Goal: Find specific page/section: Find specific page/section

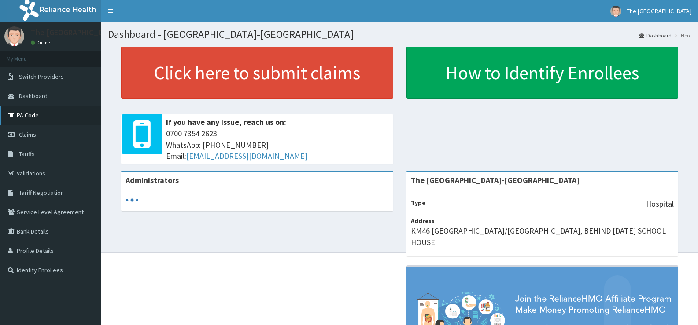
click at [55, 119] on link "PA Code" at bounding box center [50, 115] width 101 height 19
click at [61, 112] on link "PA Code" at bounding box center [50, 115] width 101 height 19
